Goal: Communication & Community: Participate in discussion

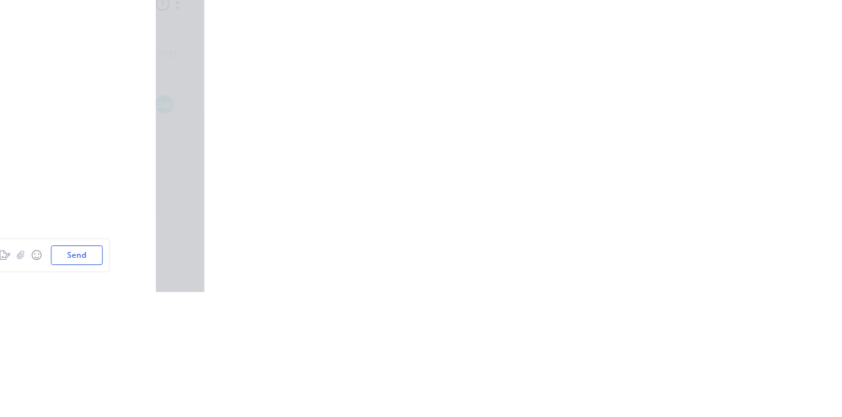
scroll to position [9427, 0]
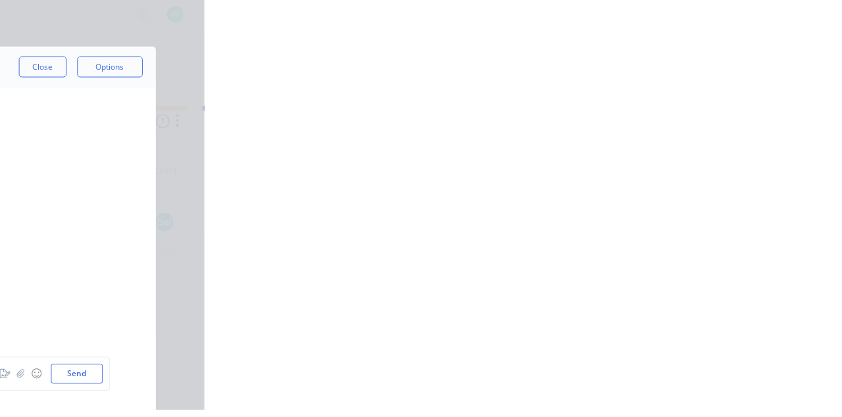
click at [644, 77] on button "Close" at bounding box center [679, 72] width 48 height 21
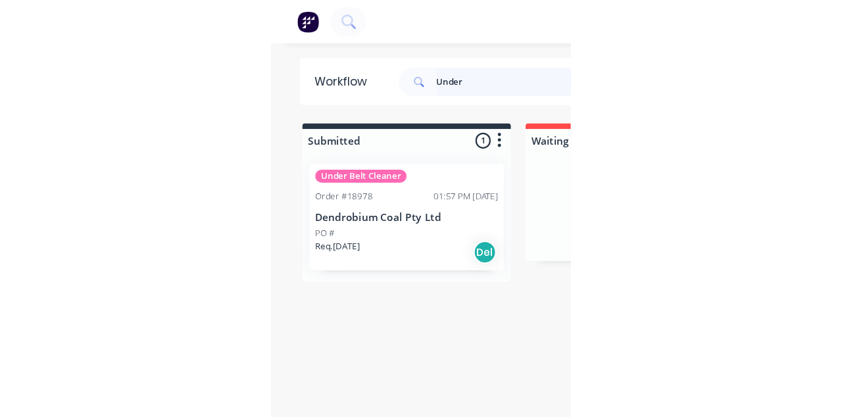
scroll to position [0, 0]
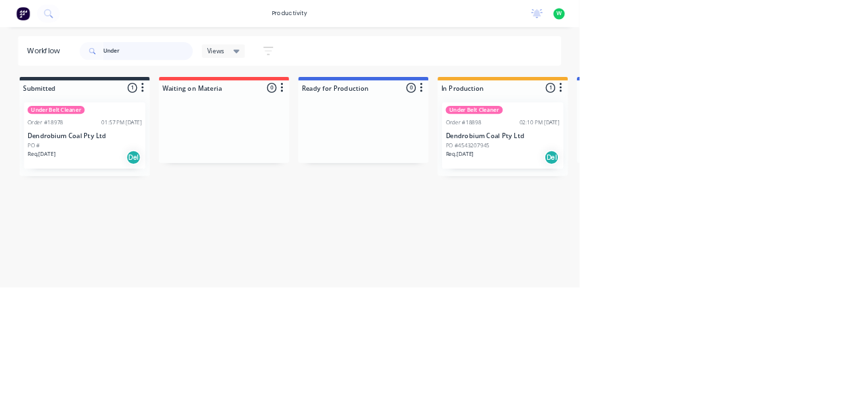
click at [238, 77] on input "Under" at bounding box center [215, 74] width 130 height 26
type input "U"
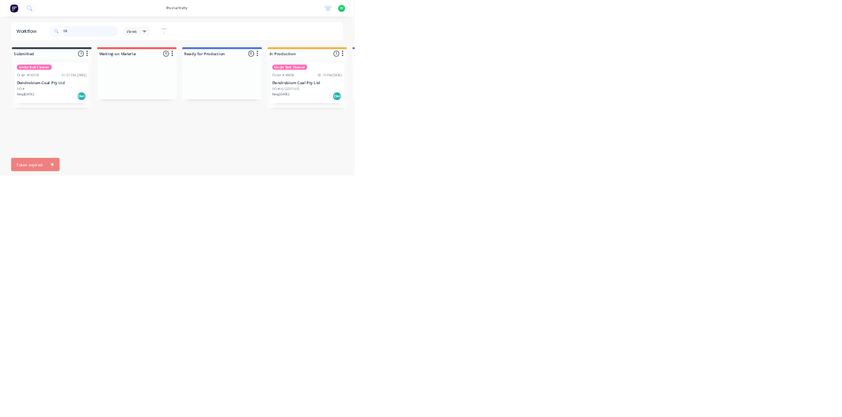
type input "1"
click at [644, 338] on html "productivity productivity Workflow Planner Delivery Scheduling Timesheets No ne…" at bounding box center [421, 169] width 842 height 338
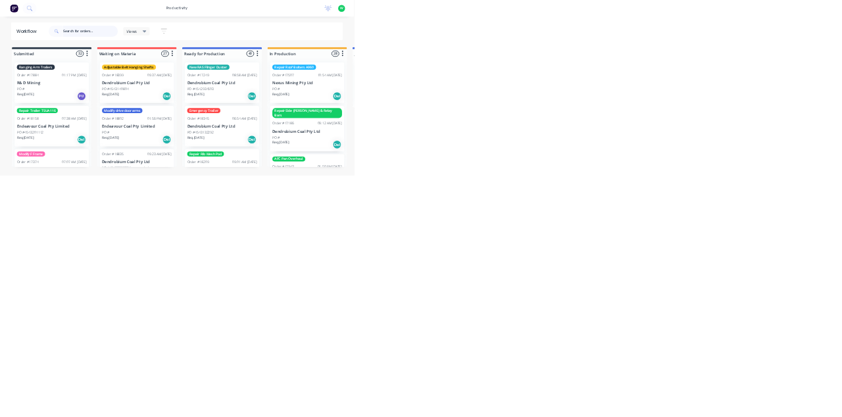
click at [198, 74] on input "text" at bounding box center [215, 74] width 130 height 26
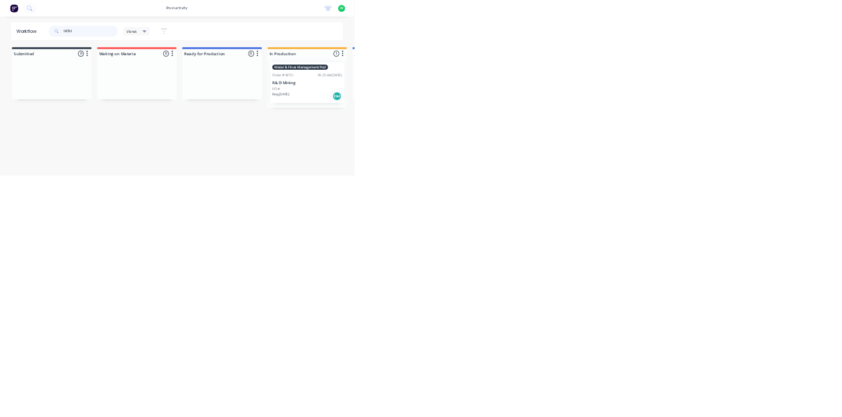
type input "18751"
click at [694, 208] on div "PO #" at bounding box center [731, 212] width 166 height 12
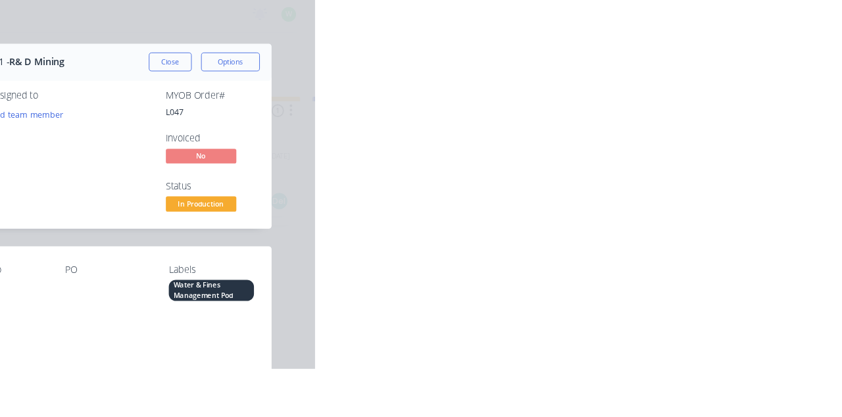
click at [137, 119] on div "Collaborate" at bounding box center [111, 115] width 52 height 12
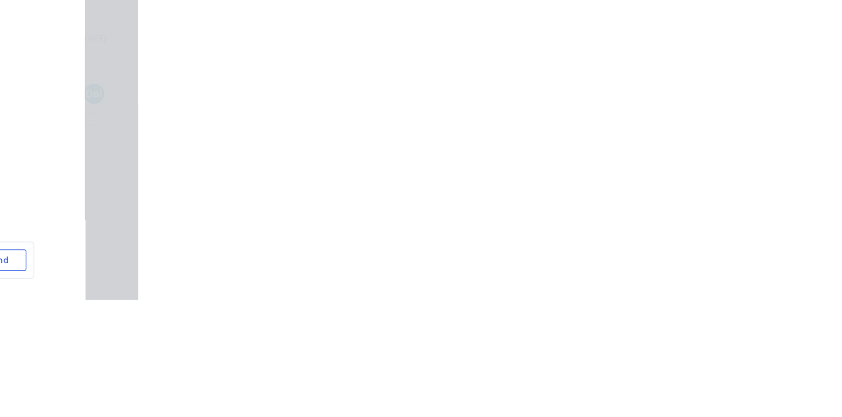
click at [665, 388] on button "button" at bounding box center [658, 380] width 16 height 16
click at [661, 385] on icon "button" at bounding box center [657, 379] width 8 height 9
click at [740, 390] on button "Send" at bounding box center [714, 380] width 52 height 20
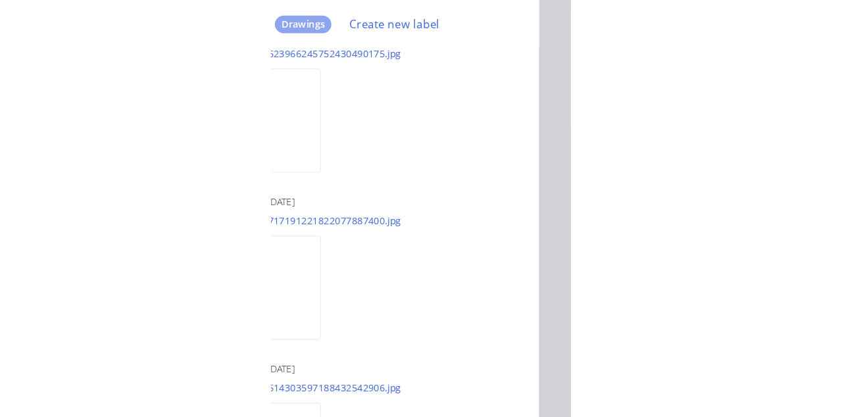
scroll to position [6381, 0]
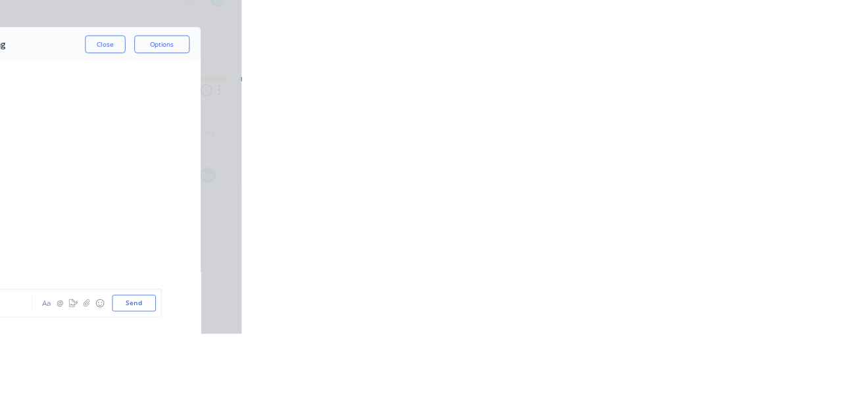
click at [703, 74] on button "Close" at bounding box center [679, 72] width 48 height 21
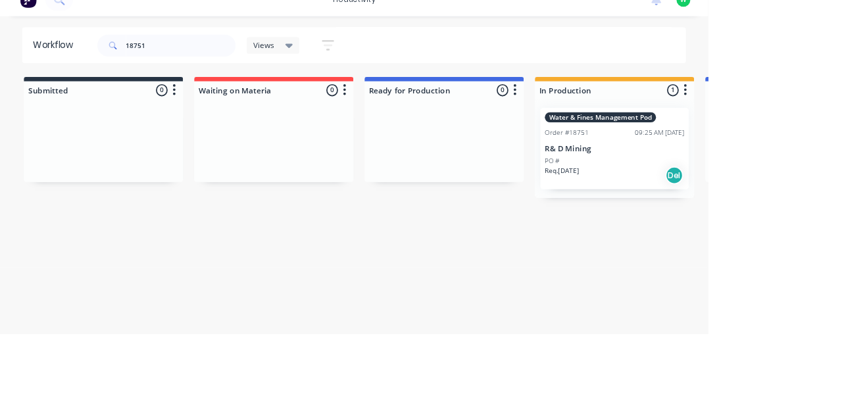
click at [763, 191] on div "Water & Fines Management Pod Order #18751 09:25 AM 12/06/25 R& D Mining PO # Re…" at bounding box center [730, 197] width 176 height 97
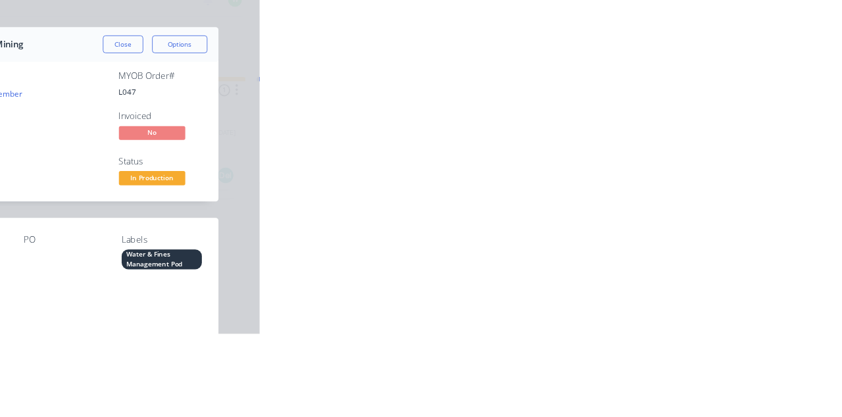
click at [174, 125] on button "Collaborate" at bounding box center [111, 115] width 125 height 33
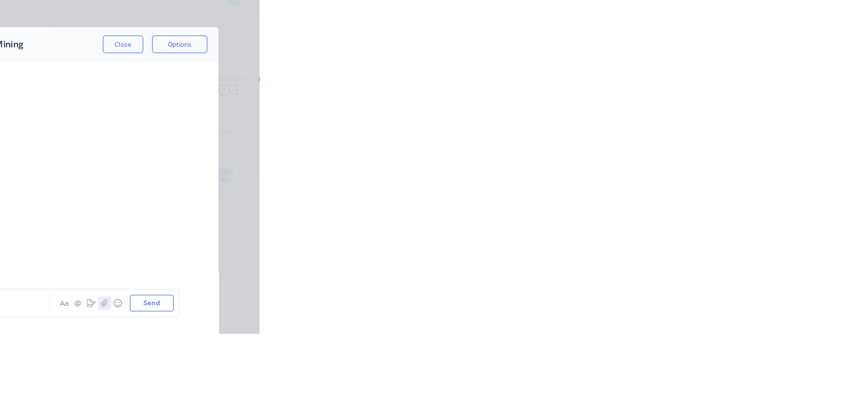
click at [661, 385] on icon "button" at bounding box center [657, 379] width 8 height 9
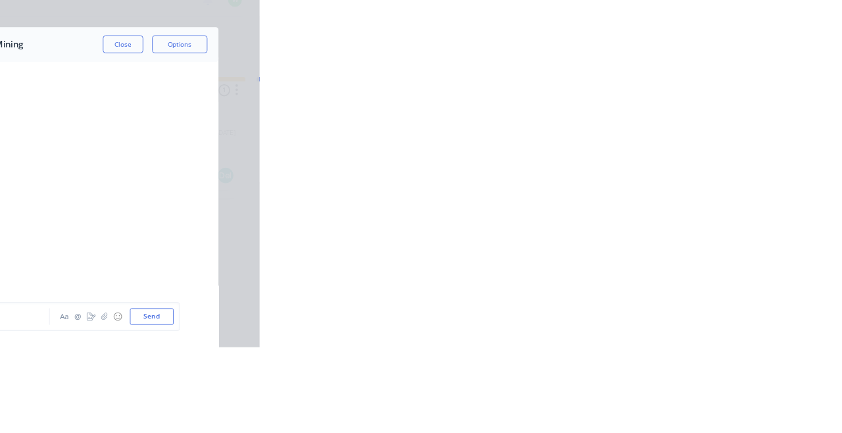
click at [793, 416] on div "Add a message... Aa @ ☺ Send" at bounding box center [493, 396] width 599 height 74
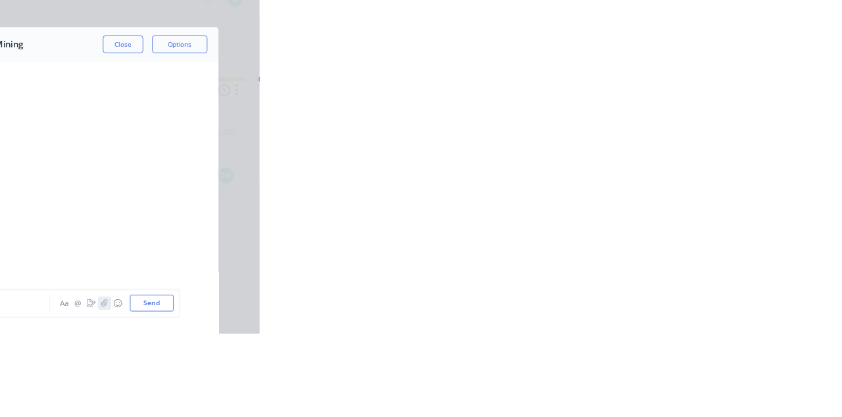
click at [661, 385] on icon "button" at bounding box center [657, 379] width 8 height 9
click at [740, 390] on button "Send" at bounding box center [714, 380] width 52 height 20
